Goal: Information Seeking & Learning: Learn about a topic

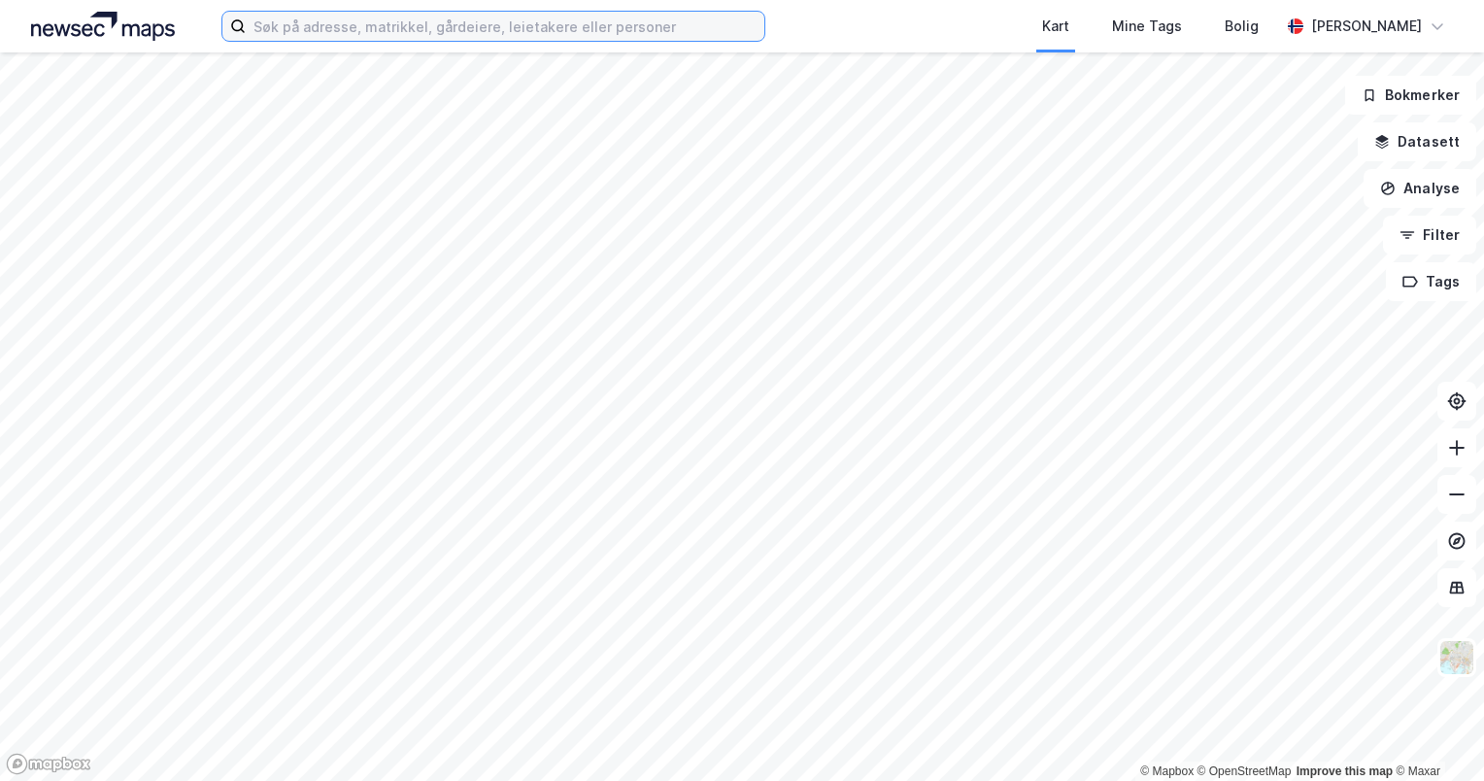
click at [605, 39] on input at bounding box center [505, 26] width 519 height 29
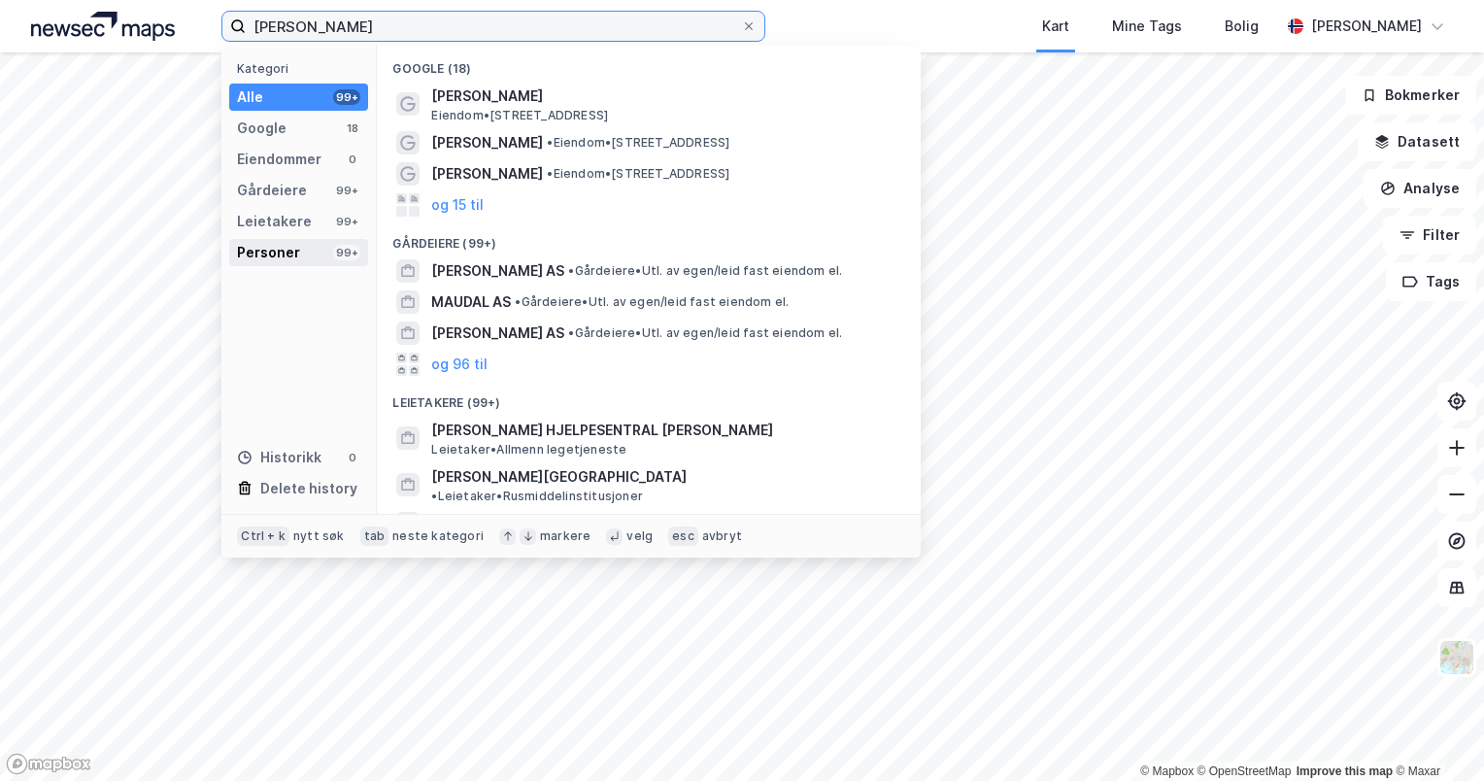
type input "[PERSON_NAME]"
click at [296, 250] on div "Personer" at bounding box center [268, 252] width 63 height 23
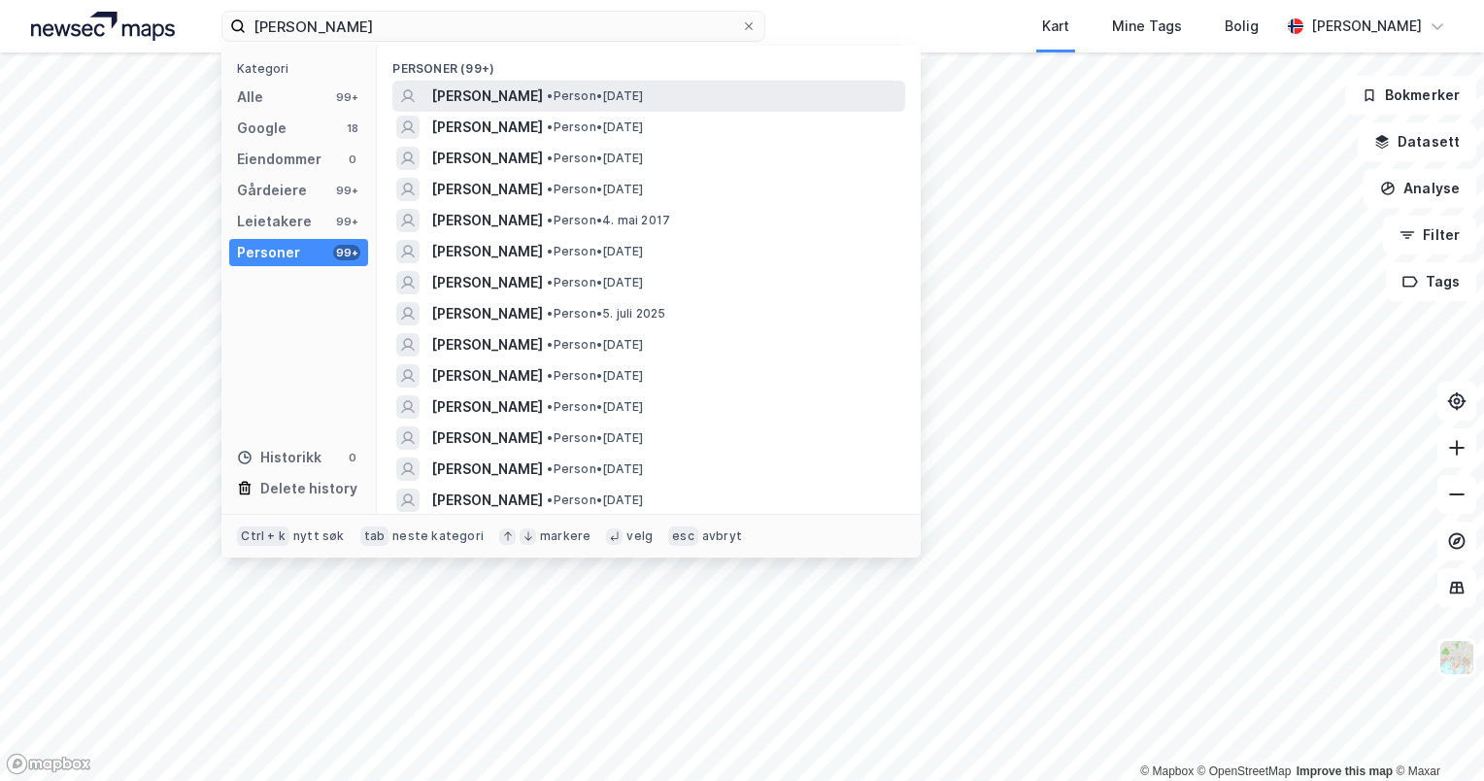
click at [524, 104] on span "[PERSON_NAME]" at bounding box center [487, 96] width 112 height 23
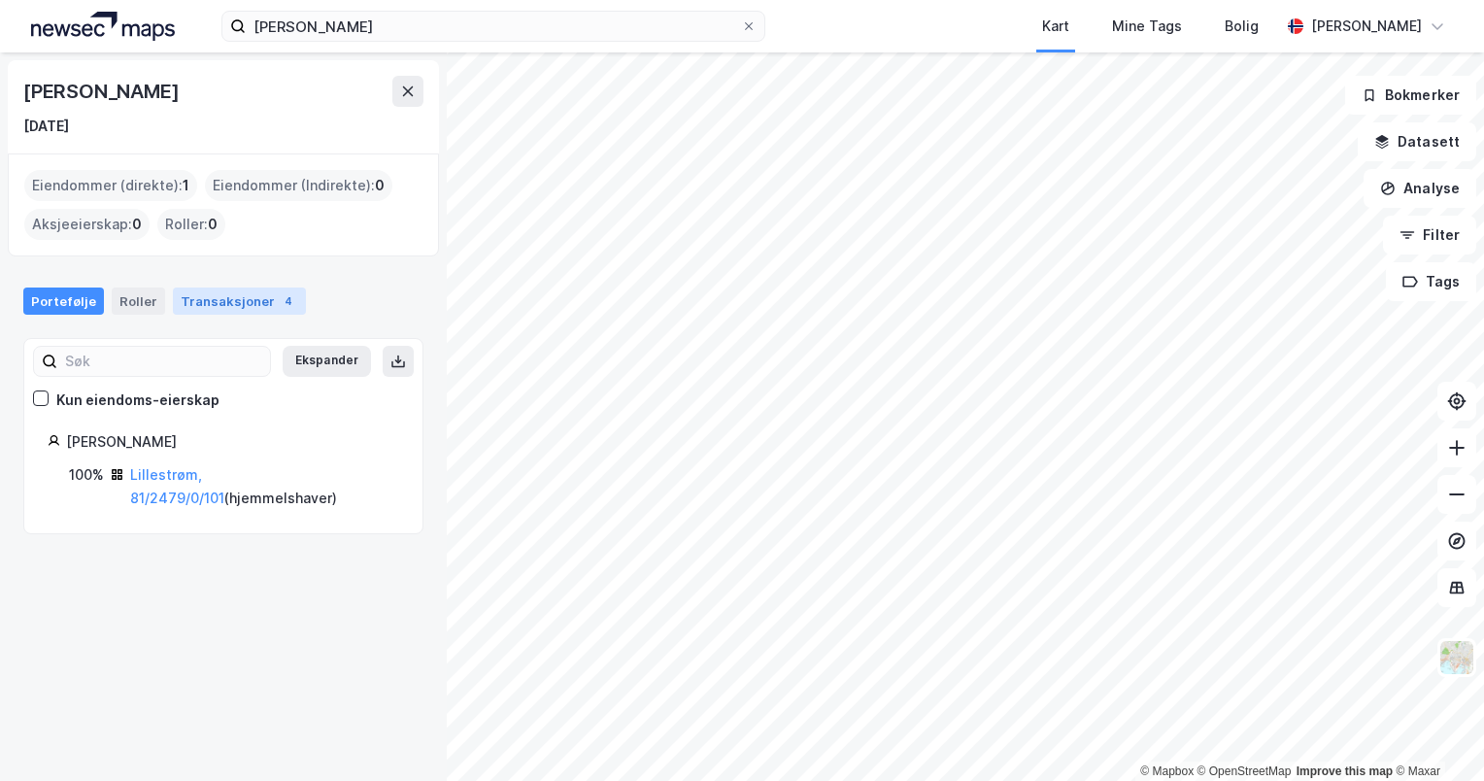
click at [226, 299] on div "Transaksjoner 4" at bounding box center [239, 301] width 133 height 27
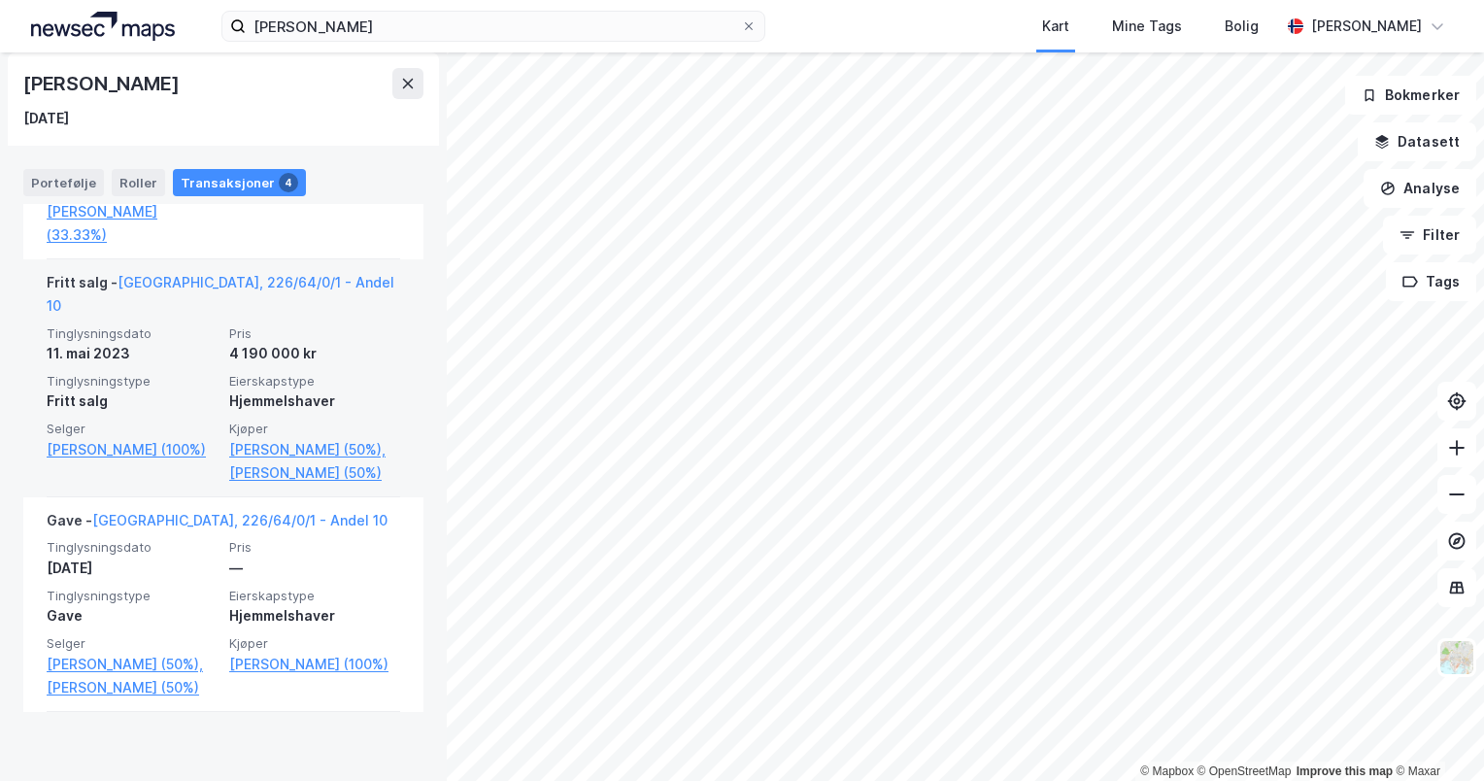
scroll to position [933, 0]
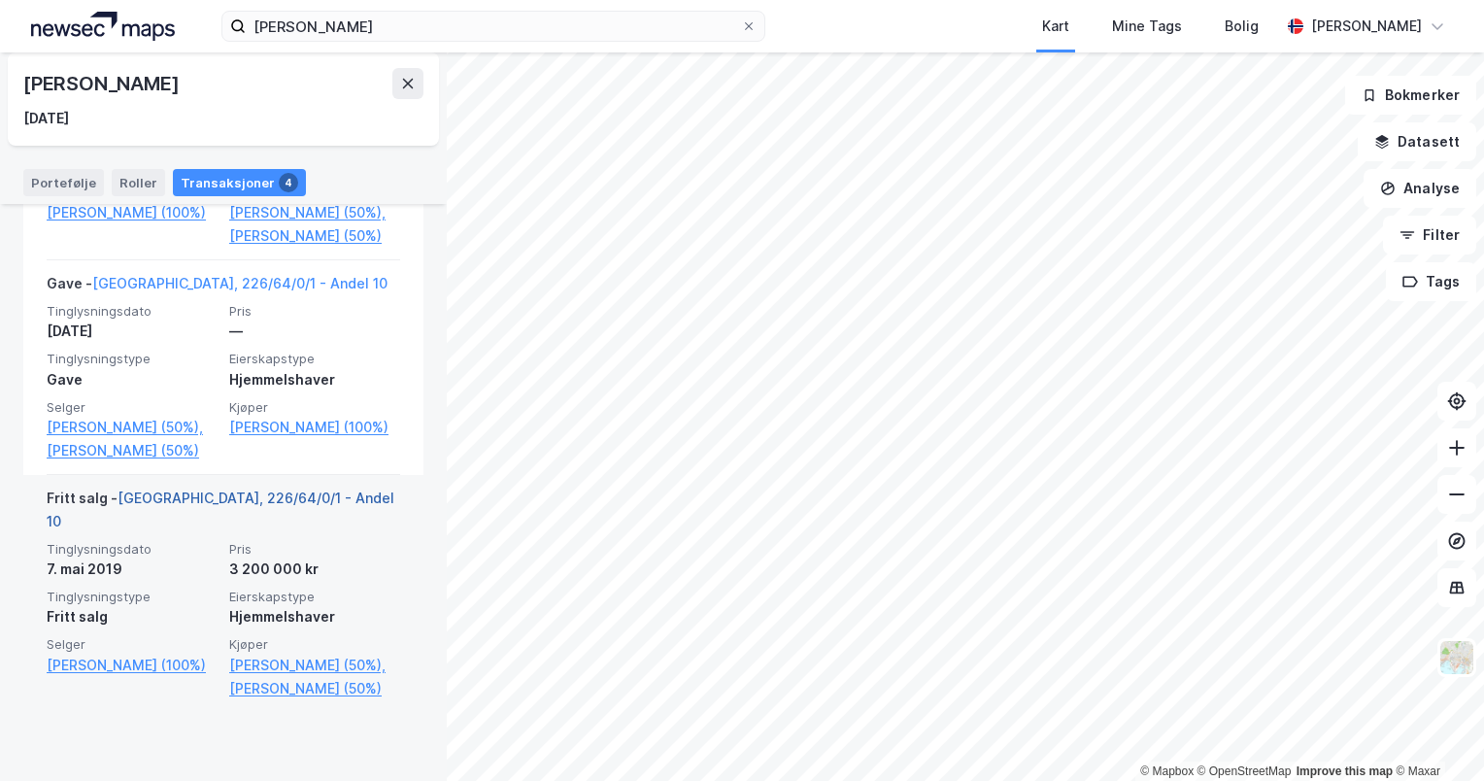
click at [286, 529] on link "[GEOGRAPHIC_DATA], 226/64/0/1 - Andel 10" at bounding box center [221, 510] width 348 height 40
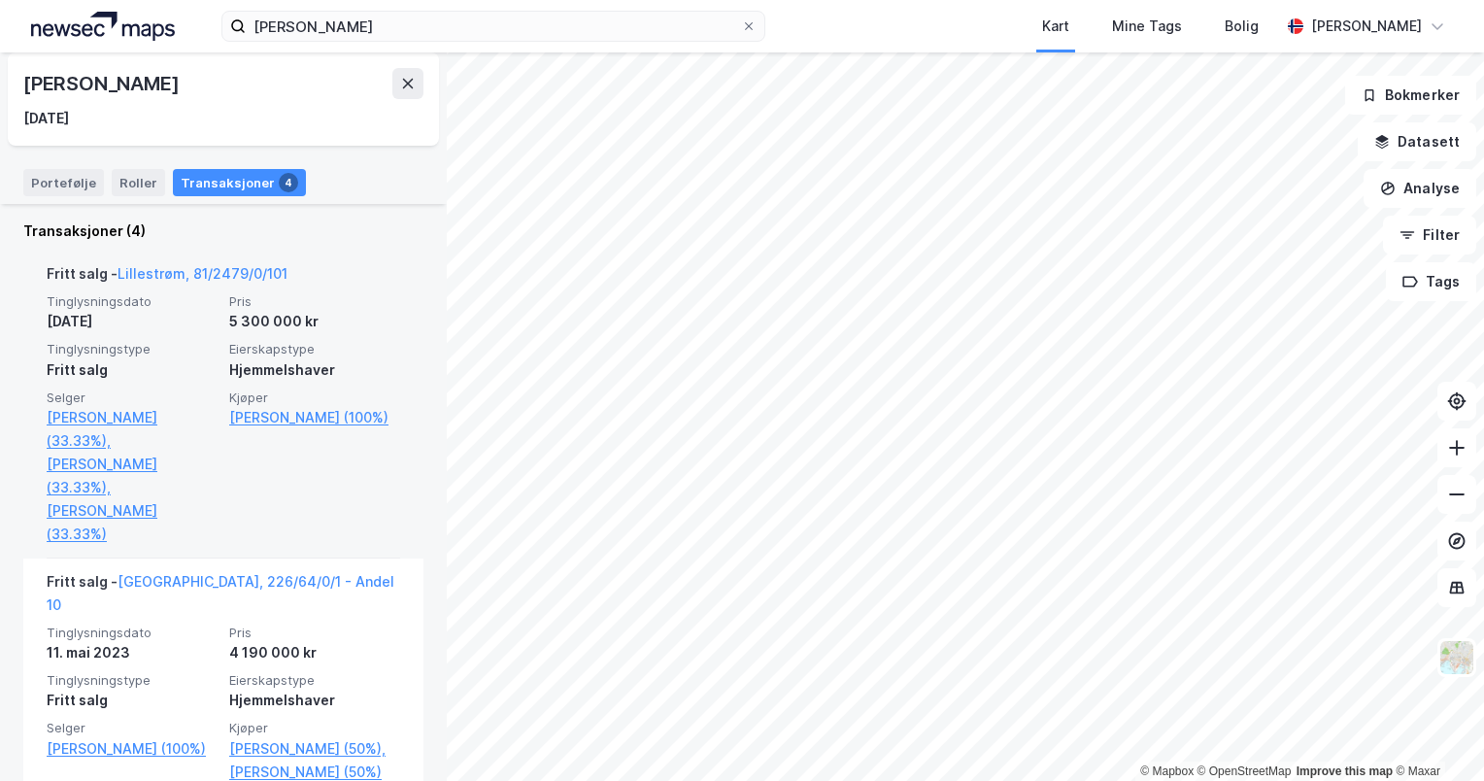
scroll to position [350, 0]
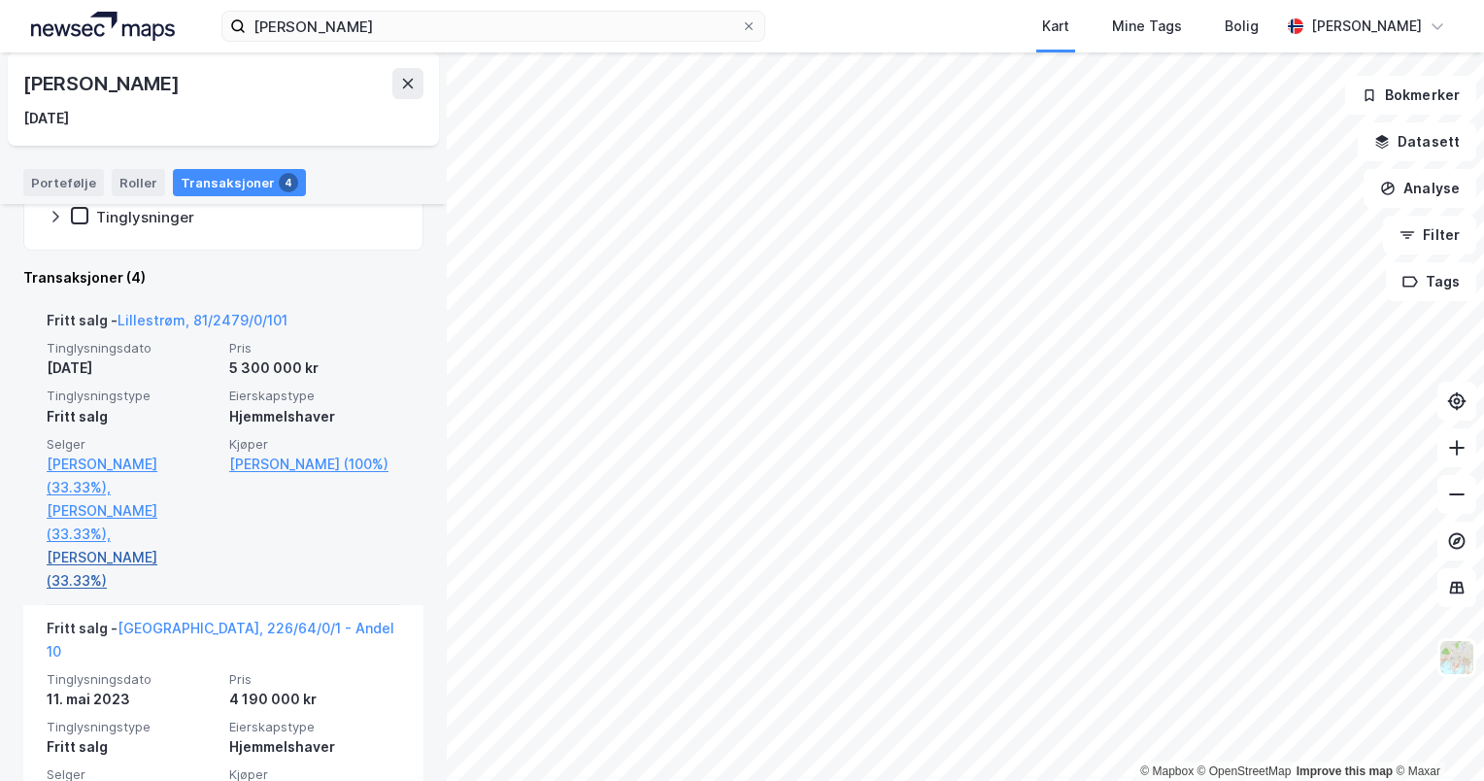
click at [148, 561] on link "[PERSON_NAME] (33.33%)" at bounding box center [132, 569] width 171 height 47
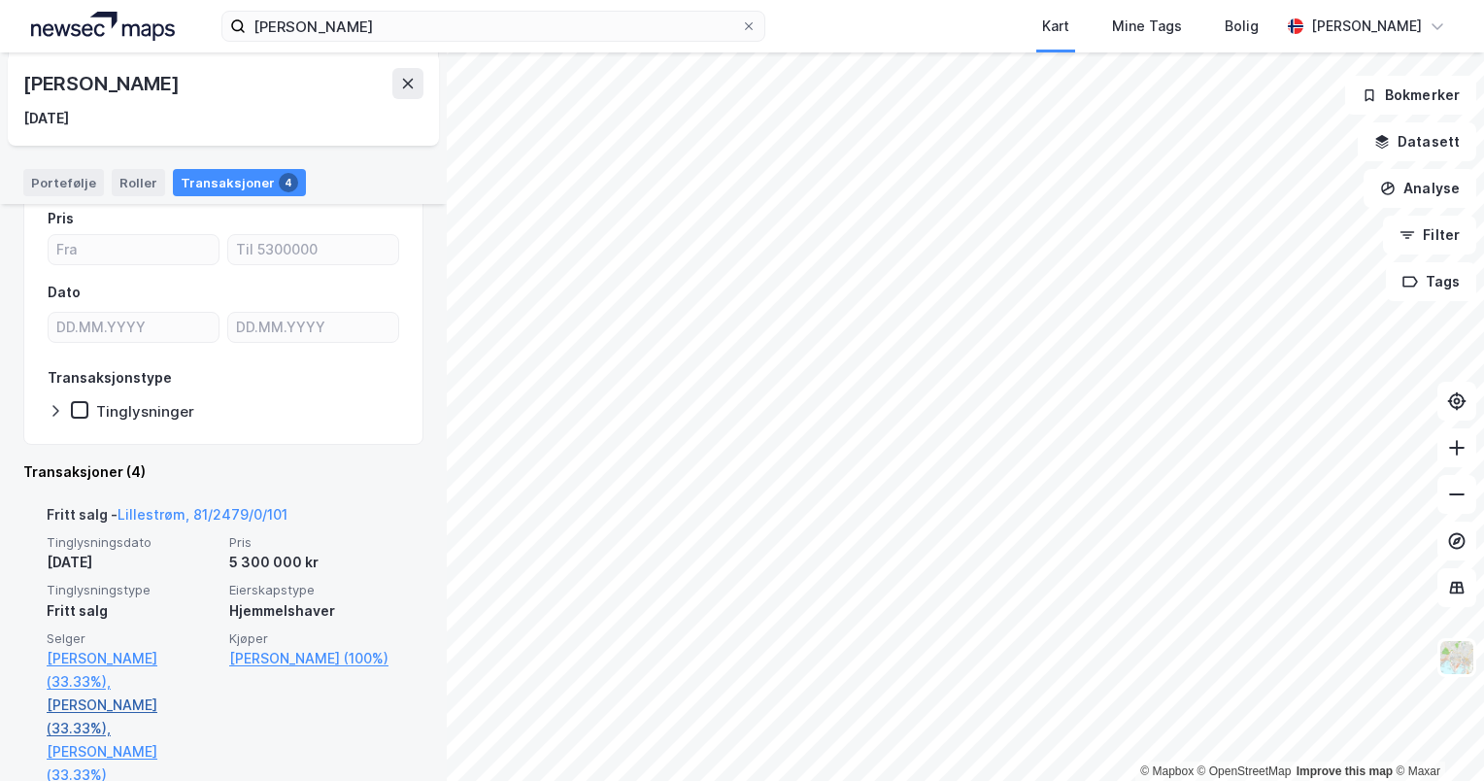
scroll to position [291, 0]
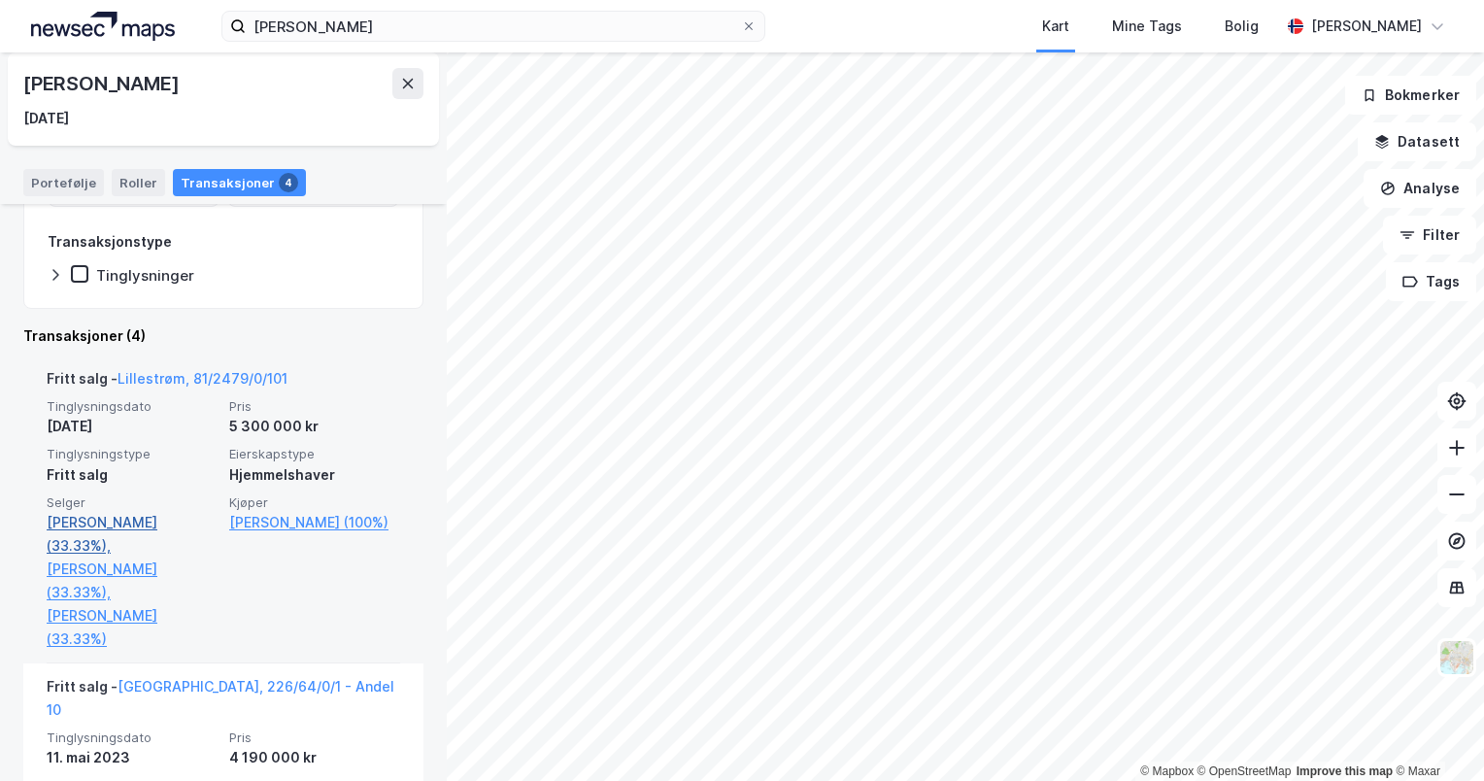
click at [132, 522] on link "[PERSON_NAME] (33.33%)," at bounding box center [132, 534] width 171 height 47
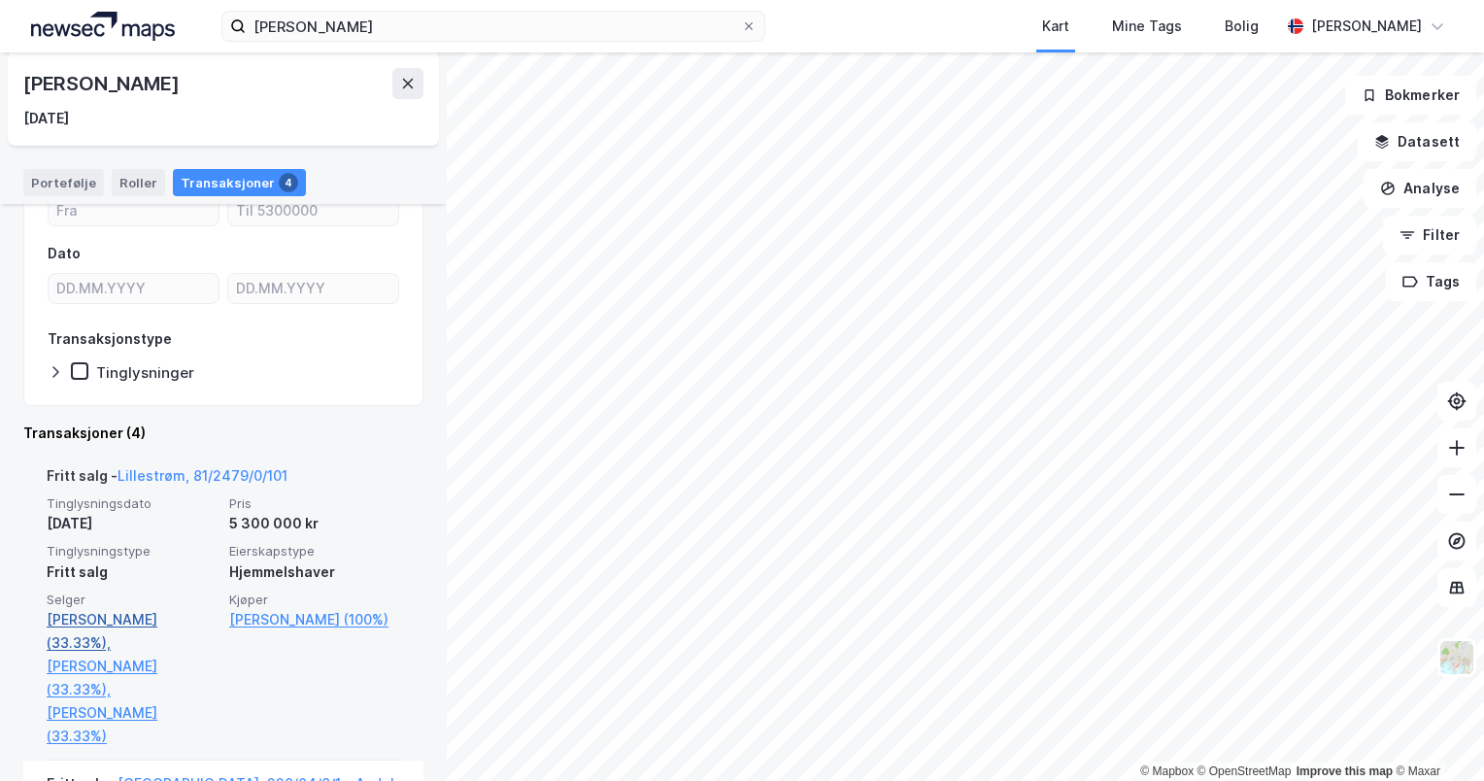
scroll to position [291, 0]
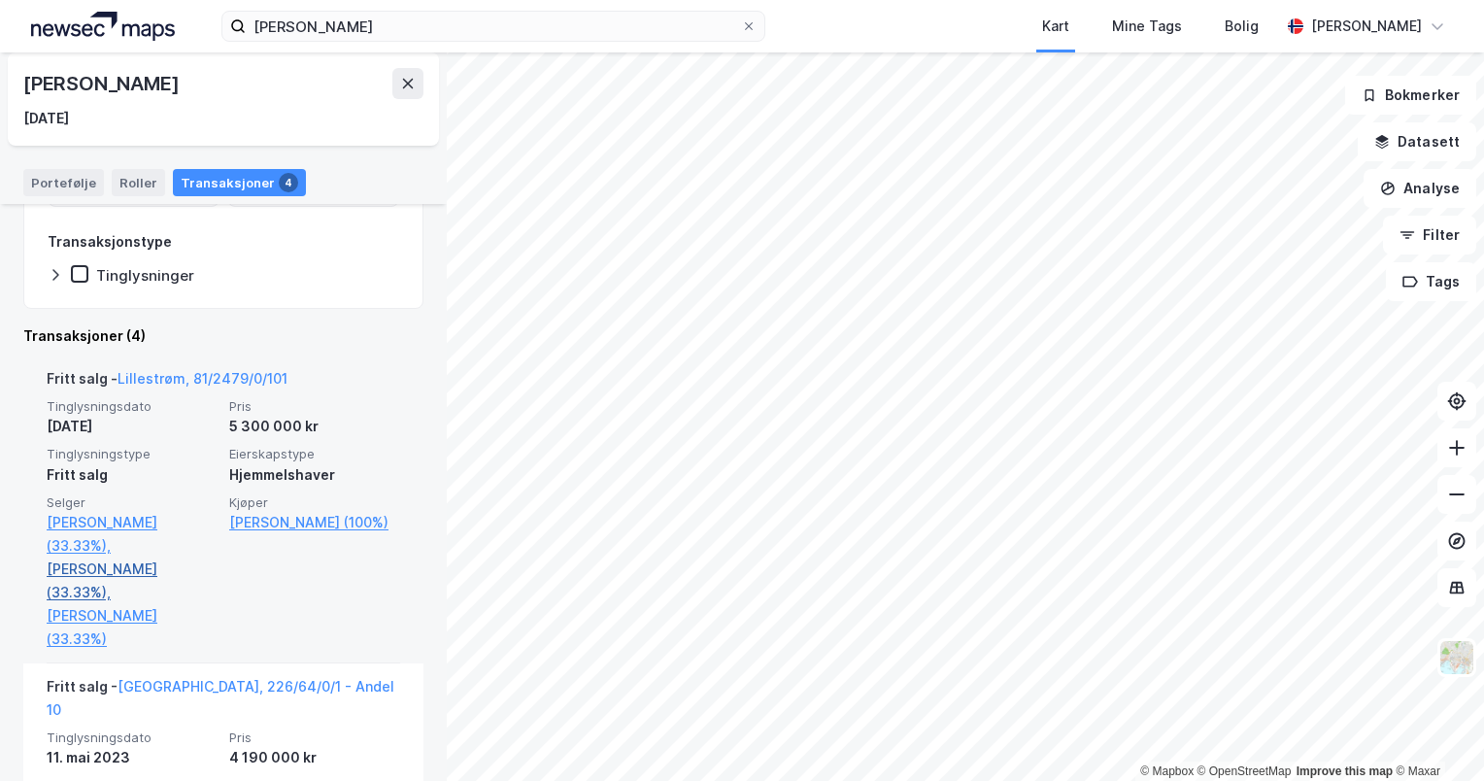
click at [131, 567] on link "[PERSON_NAME] (33.33%)," at bounding box center [132, 581] width 171 height 47
